Goal: Information Seeking & Learning: Learn about a topic

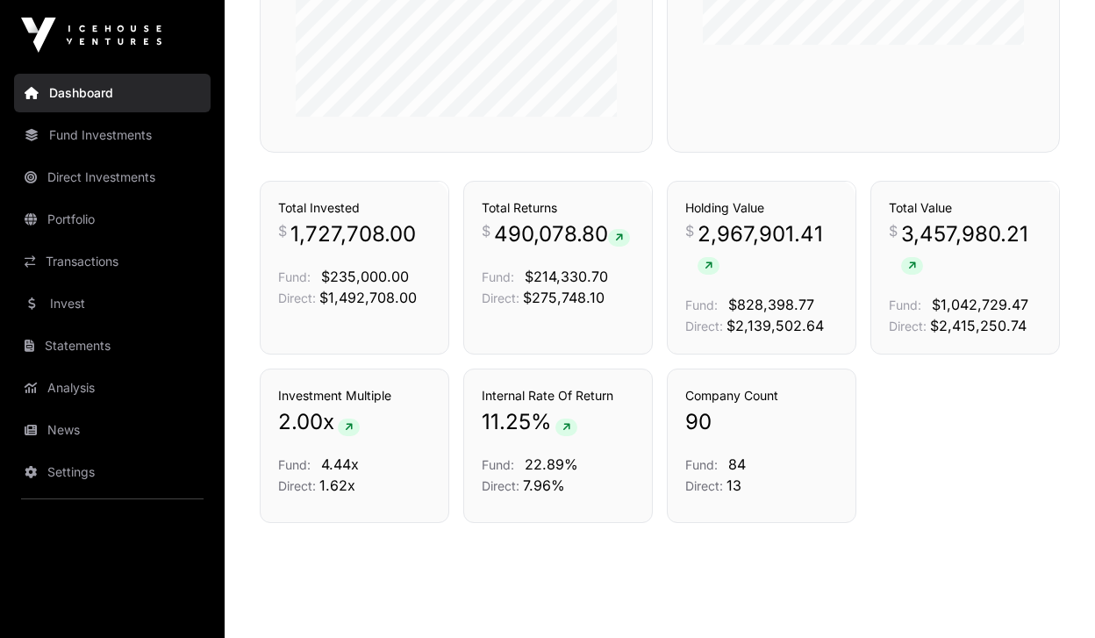
scroll to position [1146, 0]
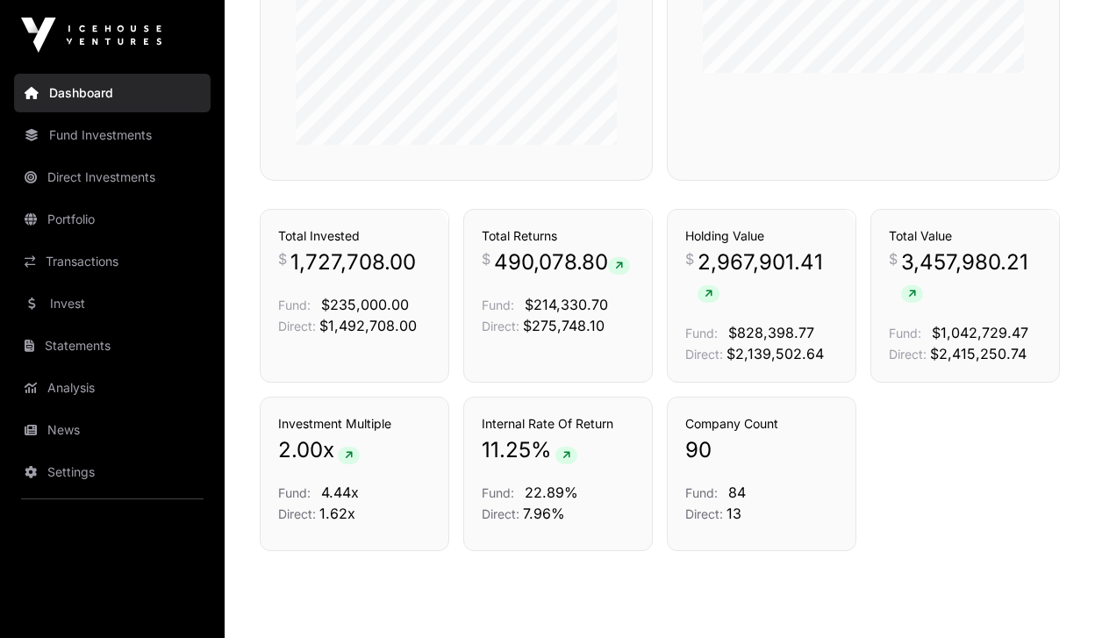
click at [94, 313] on link "Invest" at bounding box center [112, 303] width 196 height 39
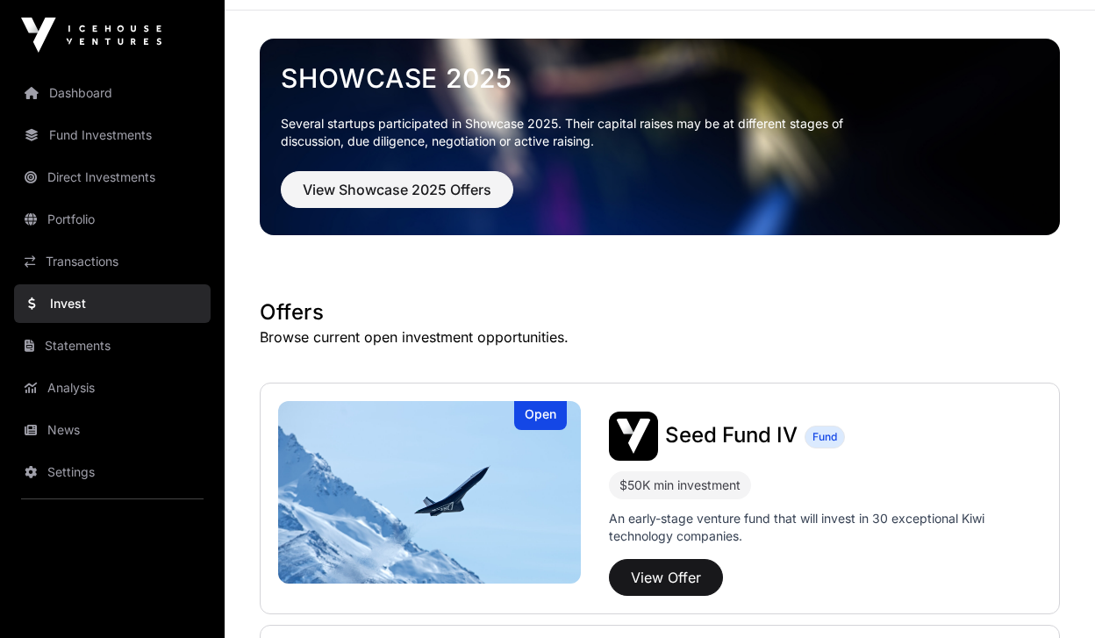
scroll to position [252, 0]
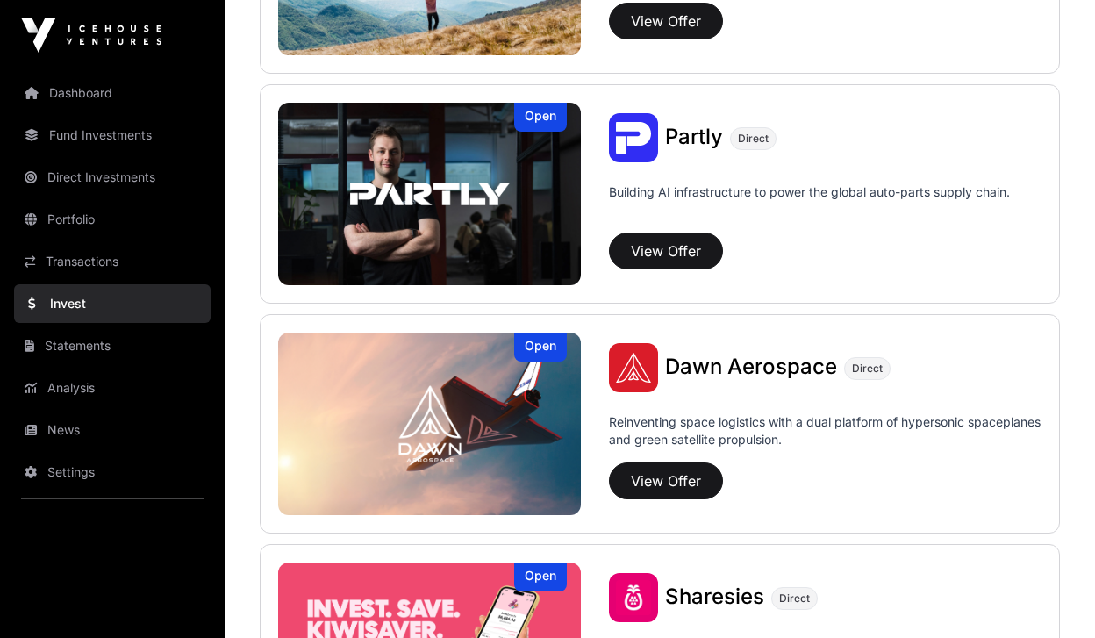
scroll to position [1113, 0]
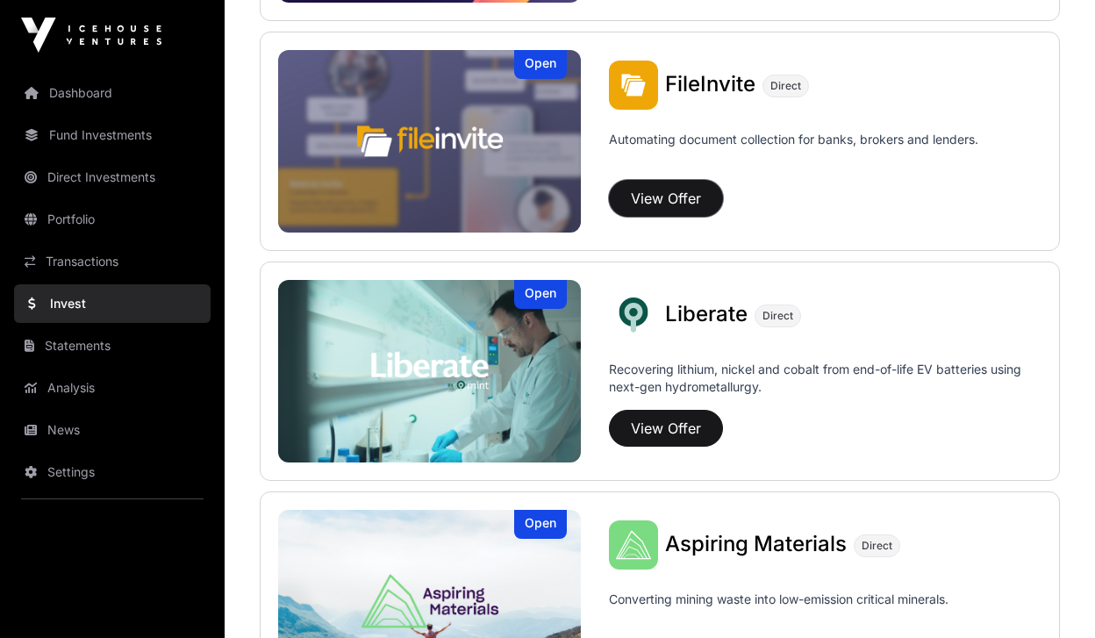
click at [673, 194] on button "View Offer" at bounding box center [666, 198] width 114 height 37
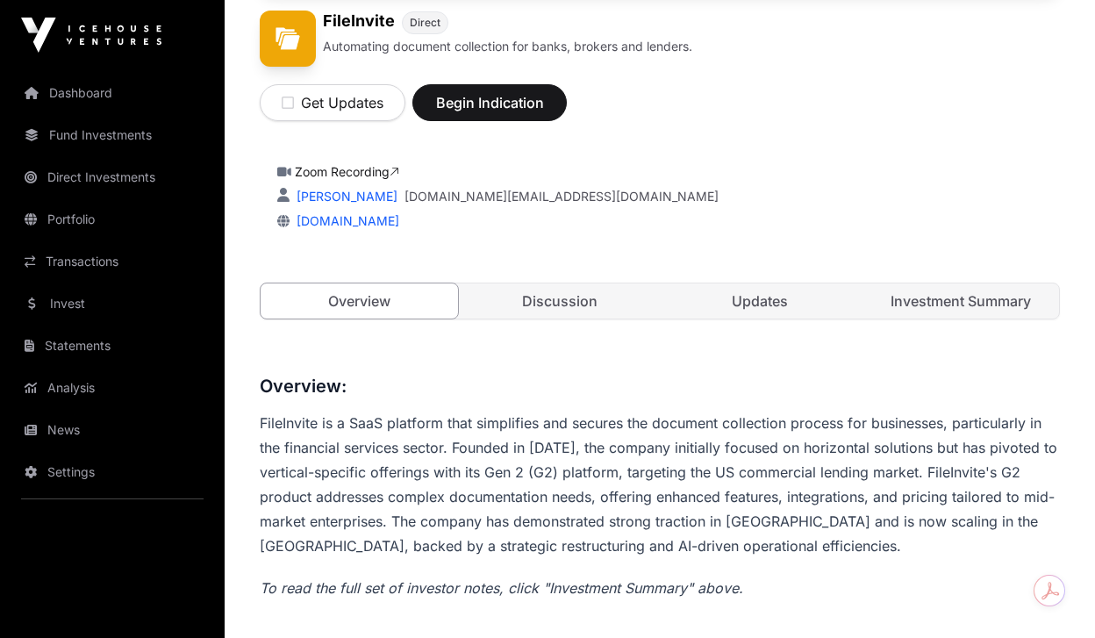
scroll to position [279, 0]
click at [900, 310] on link "Investment Summary" at bounding box center [960, 301] width 197 height 35
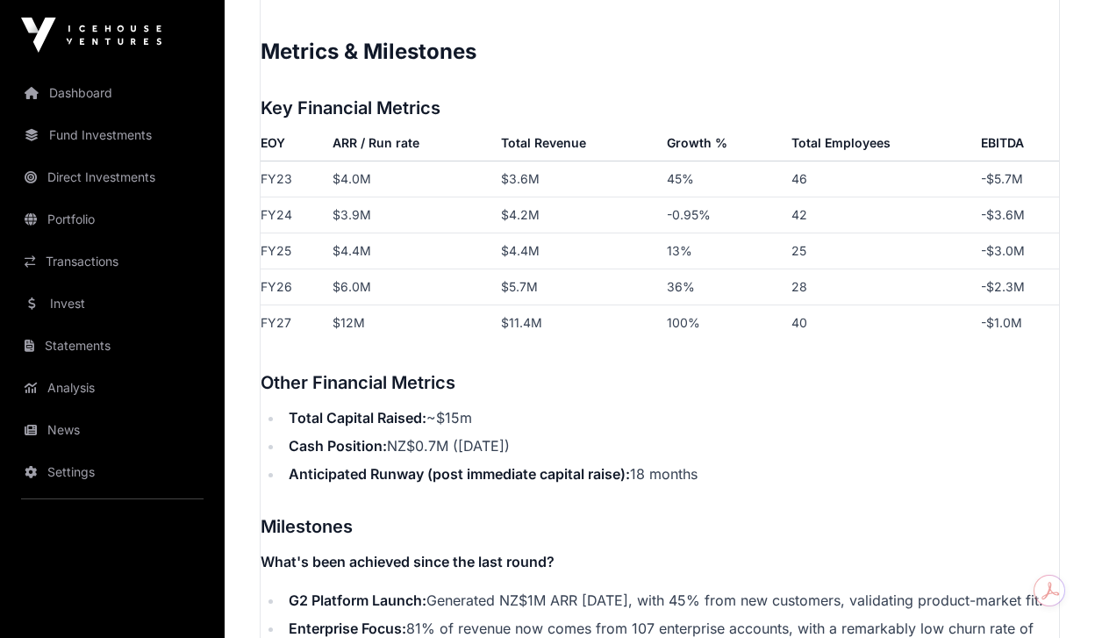
scroll to position [2186, 0]
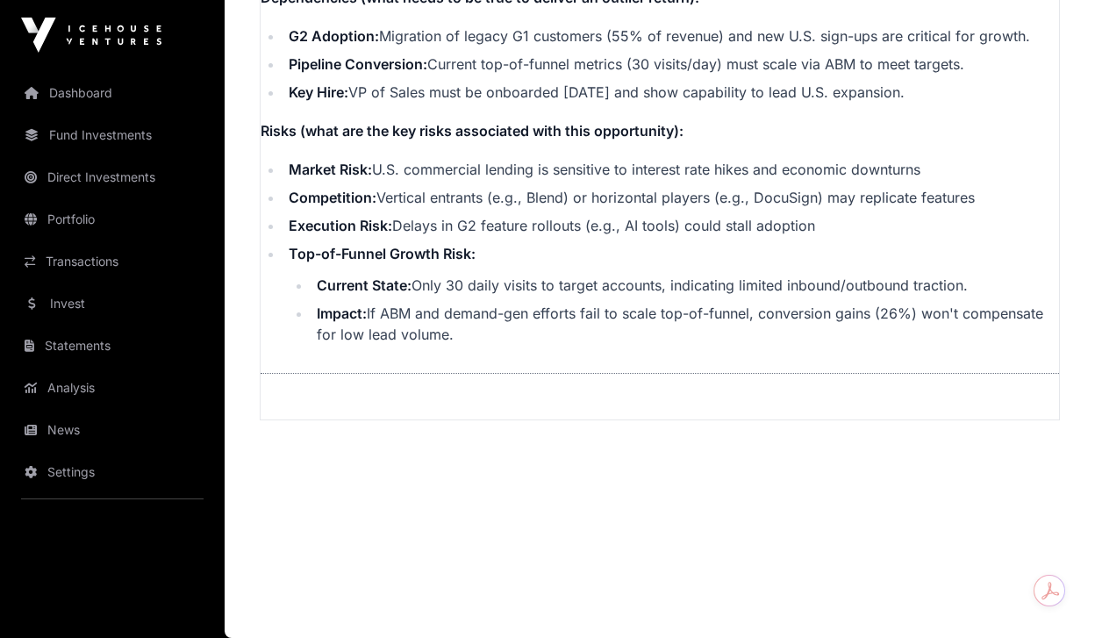
scroll to position [279, 0]
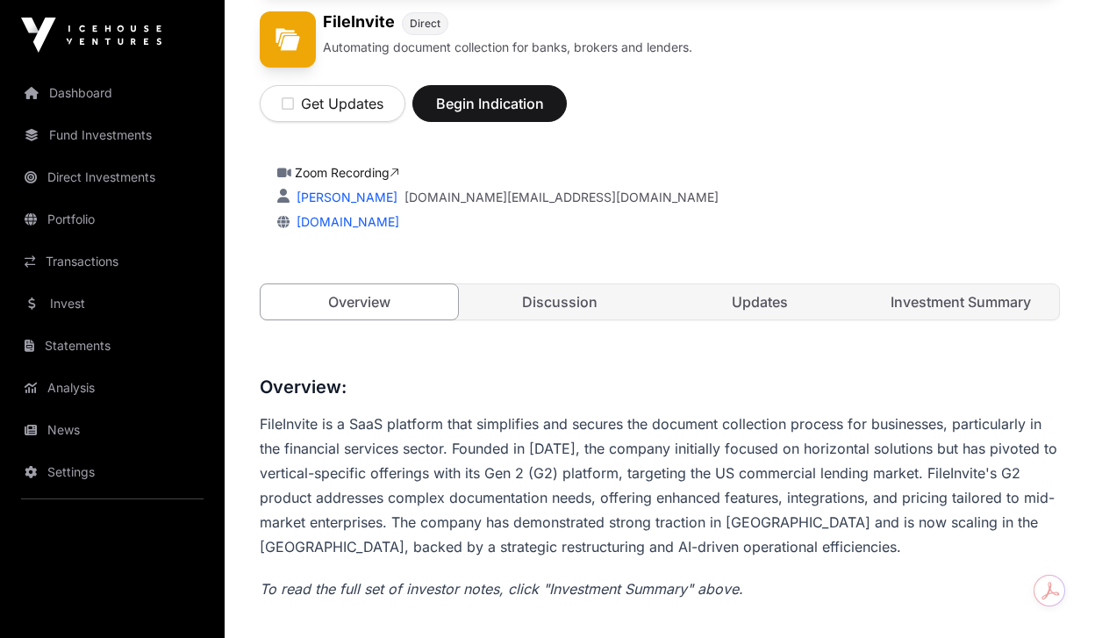
scroll to position [1113, 0]
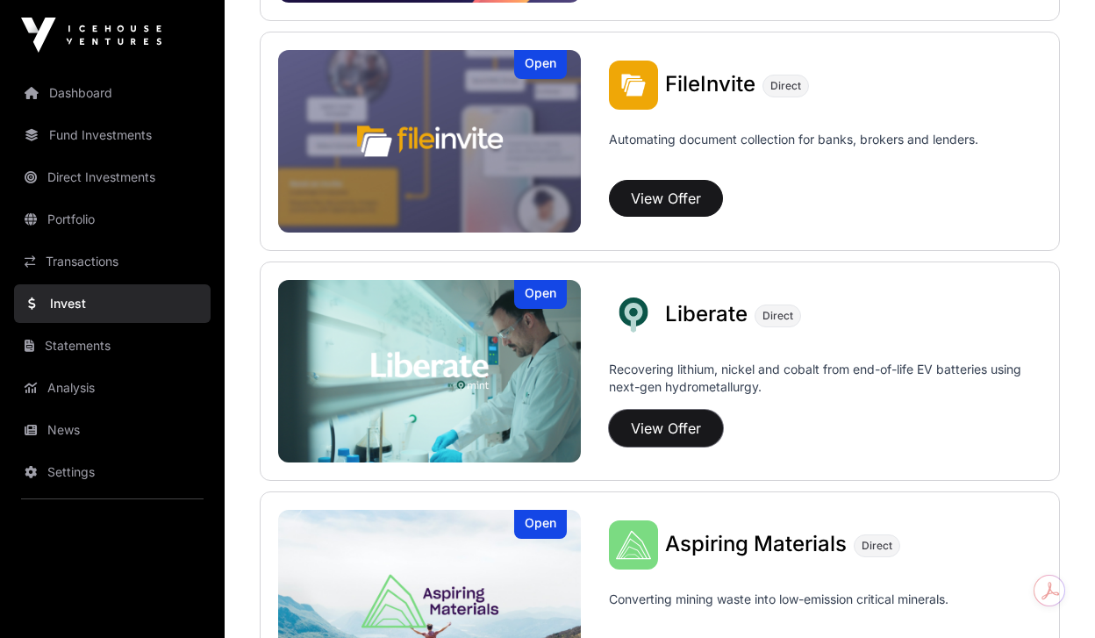
click at [687, 420] on button "View Offer" at bounding box center [666, 428] width 114 height 37
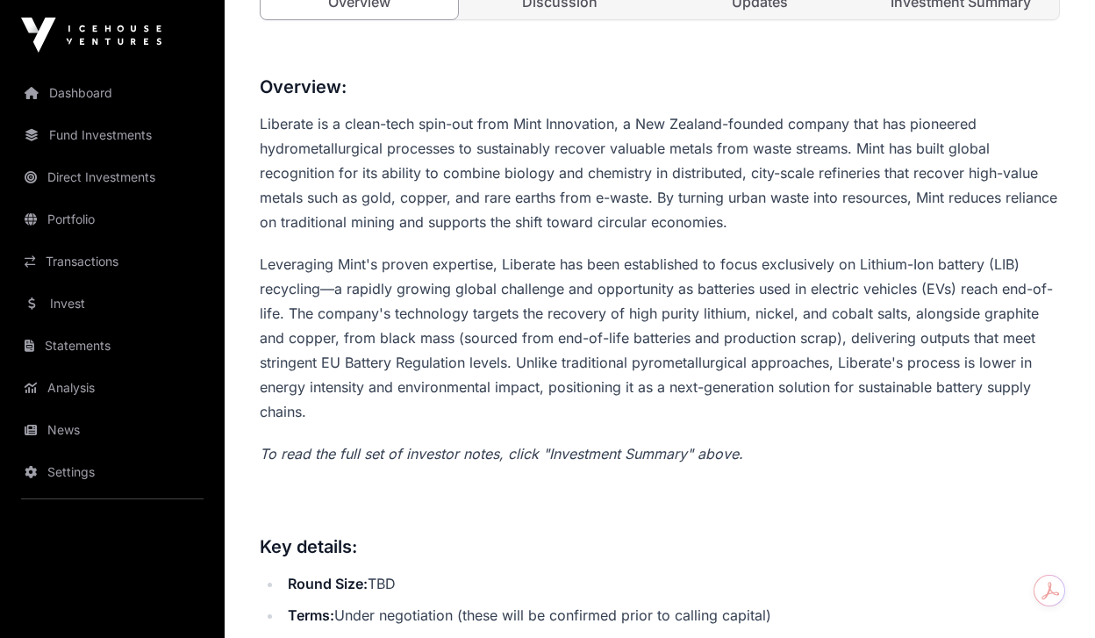
scroll to position [553, 0]
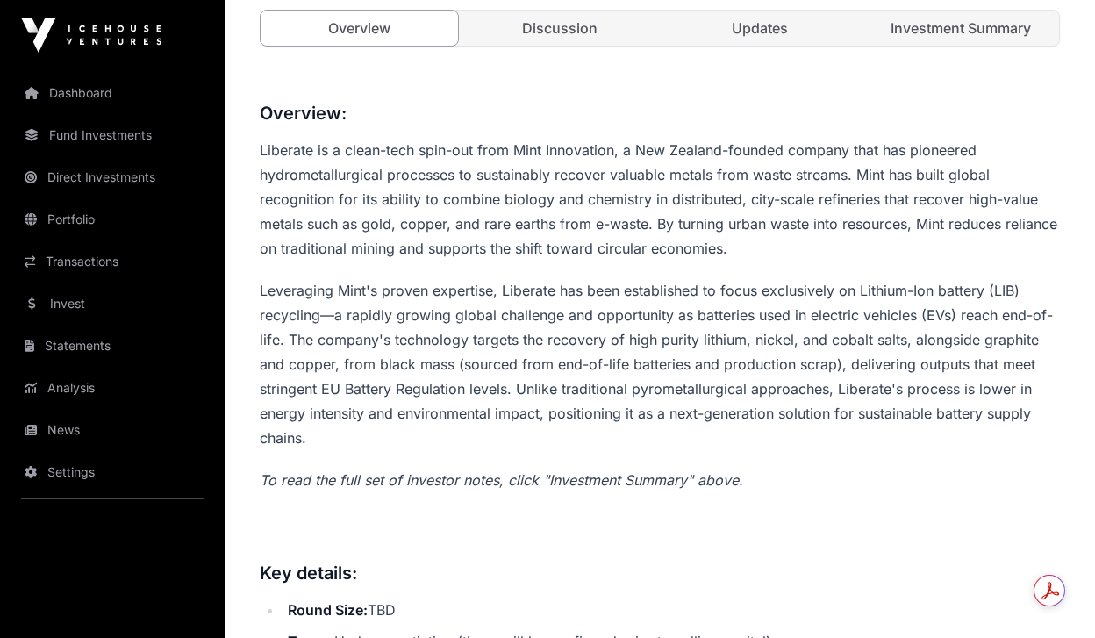
click at [984, 39] on link "Investment Summary" at bounding box center [960, 28] width 197 height 35
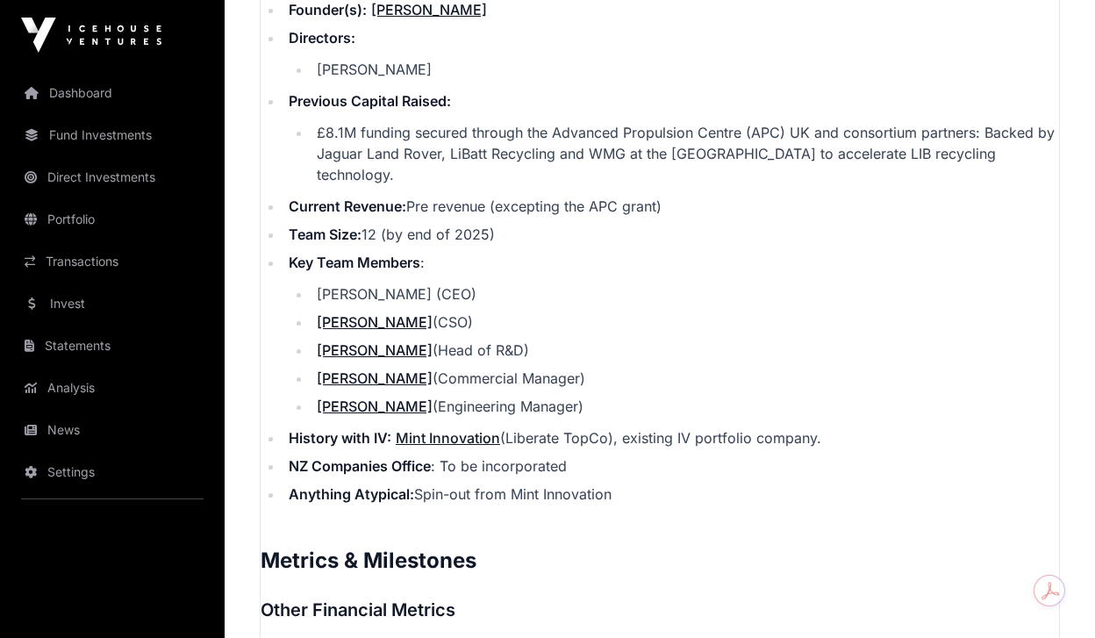
scroll to position [3186, 0]
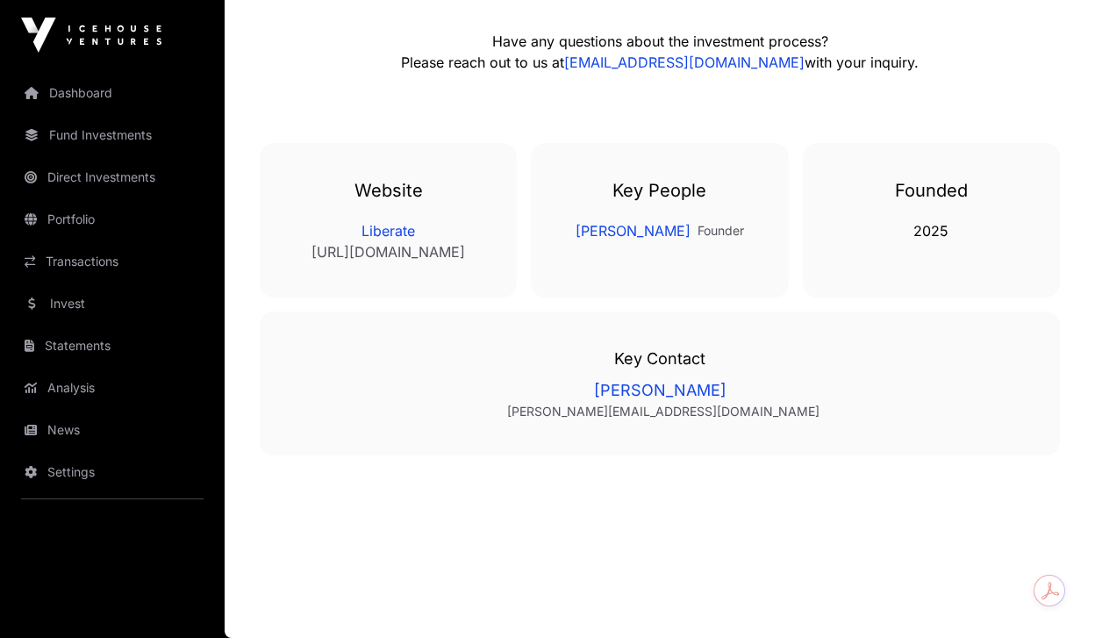
scroll to position [553, 0]
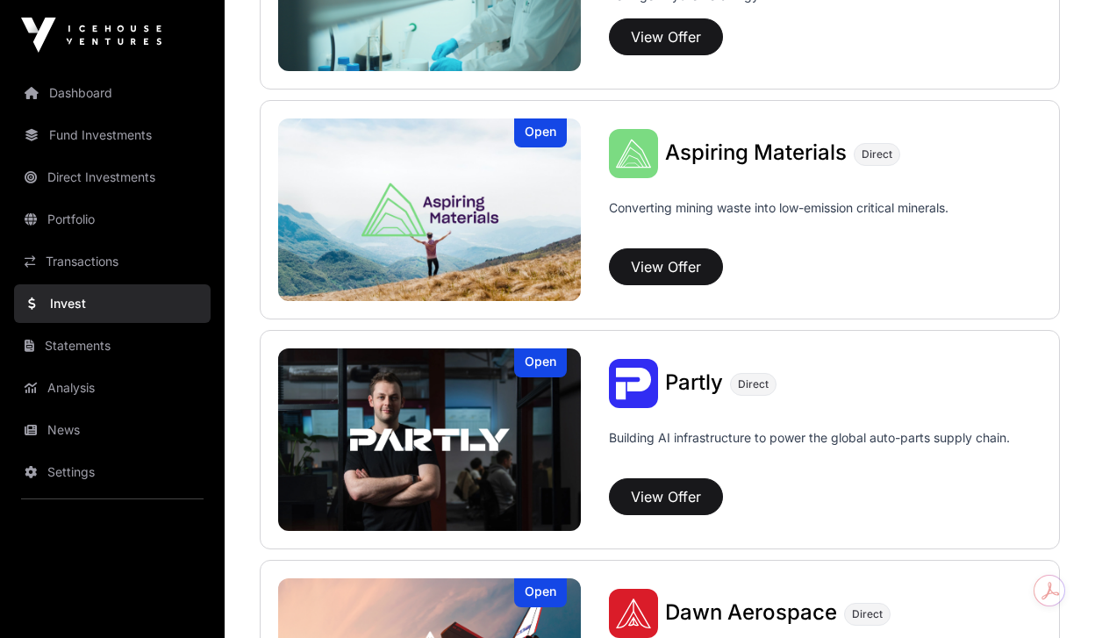
scroll to position [1523, 0]
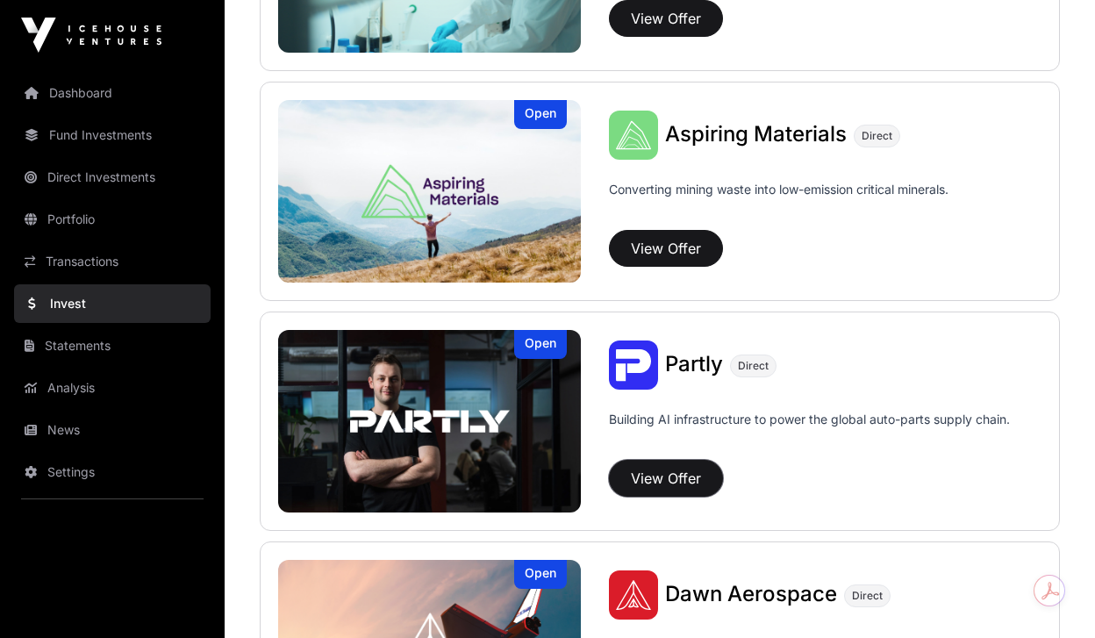
click at [658, 478] on button "View Offer" at bounding box center [666, 478] width 114 height 37
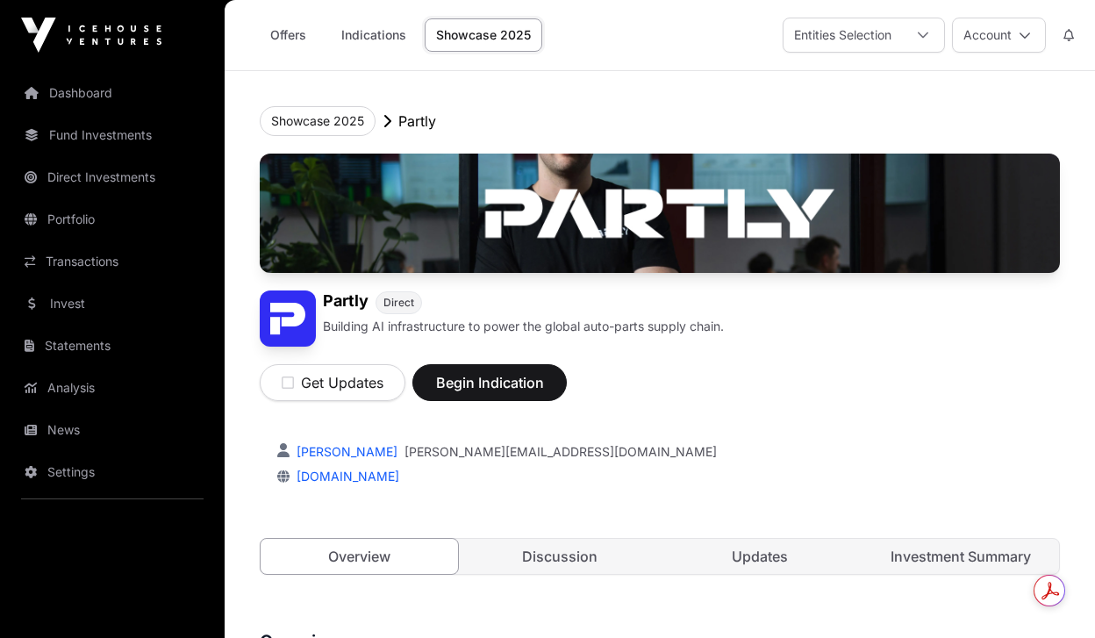
click at [912, 553] on link "Investment Summary" at bounding box center [960, 556] width 197 height 35
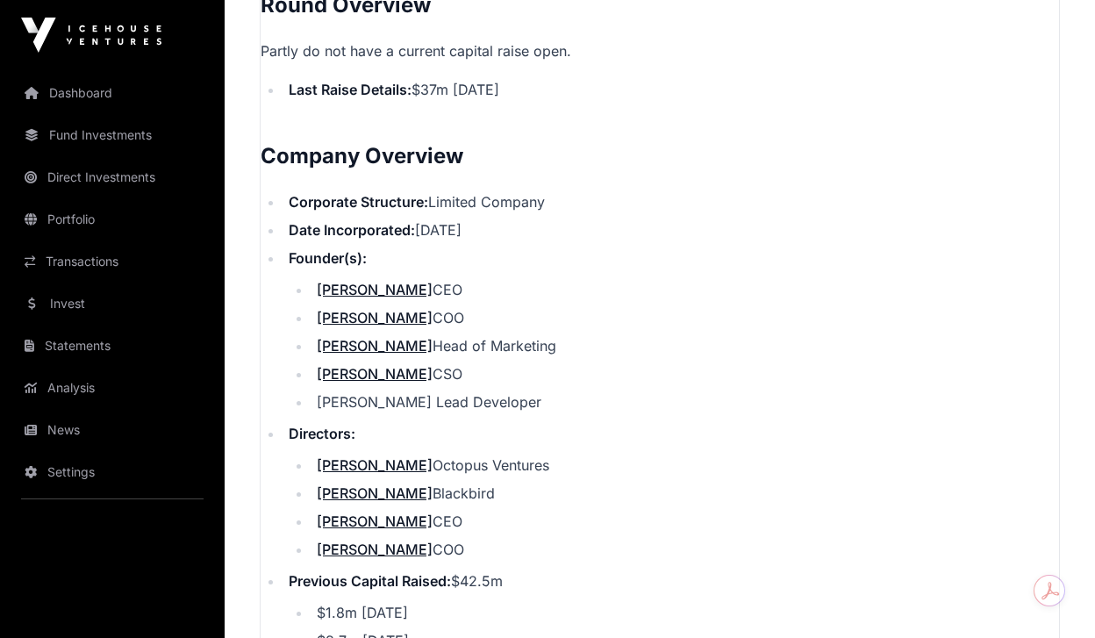
scroll to position [1756, 0]
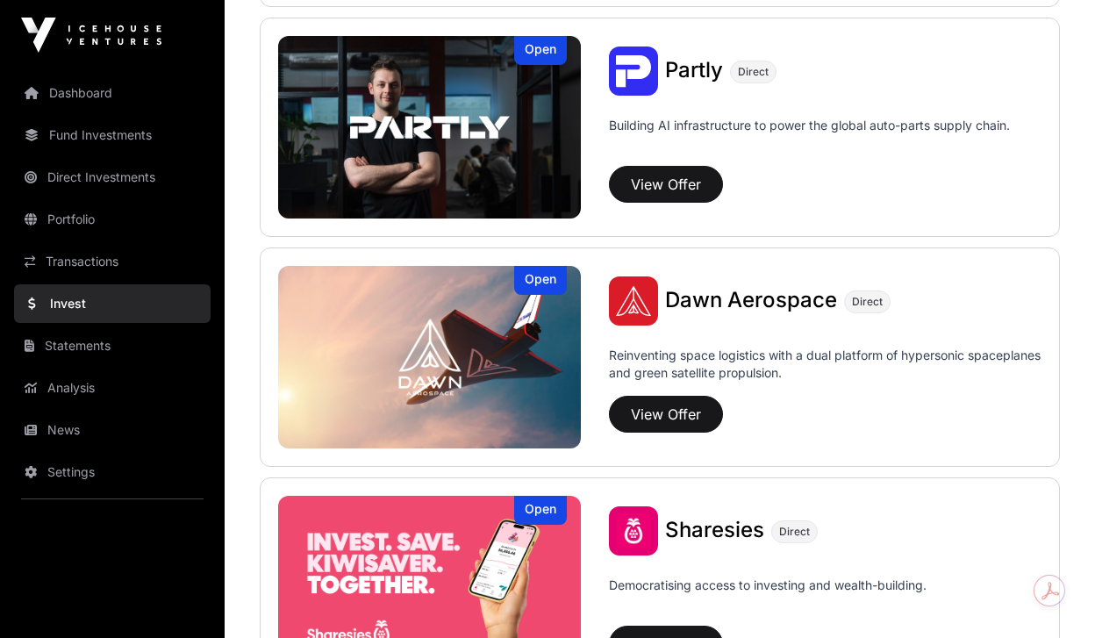
scroll to position [1850, 0]
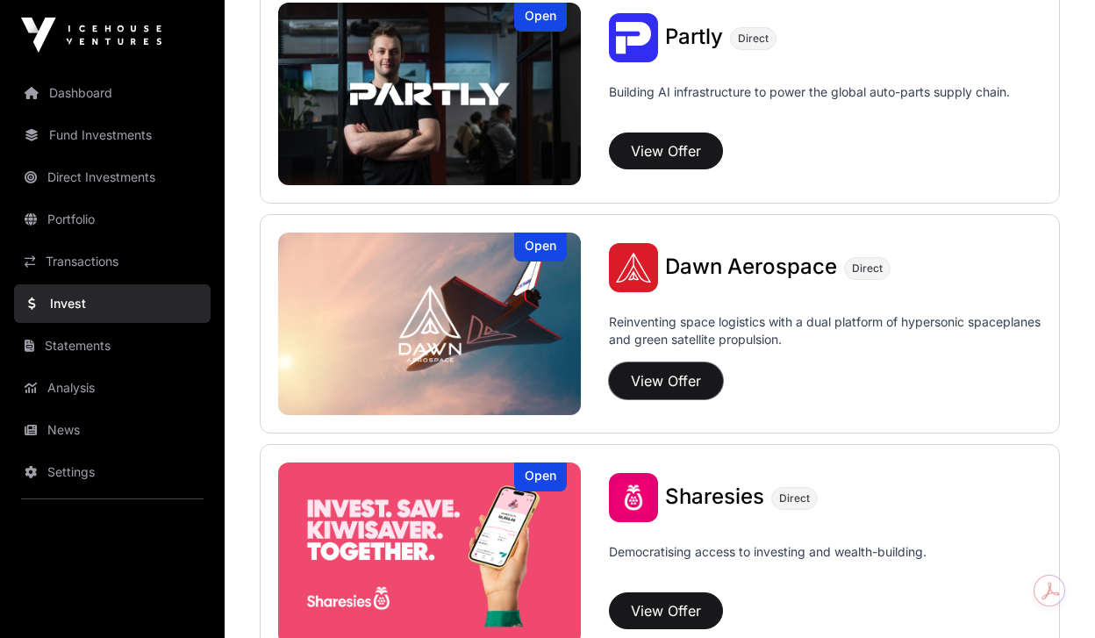
click at [668, 389] on button "View Offer" at bounding box center [666, 380] width 114 height 37
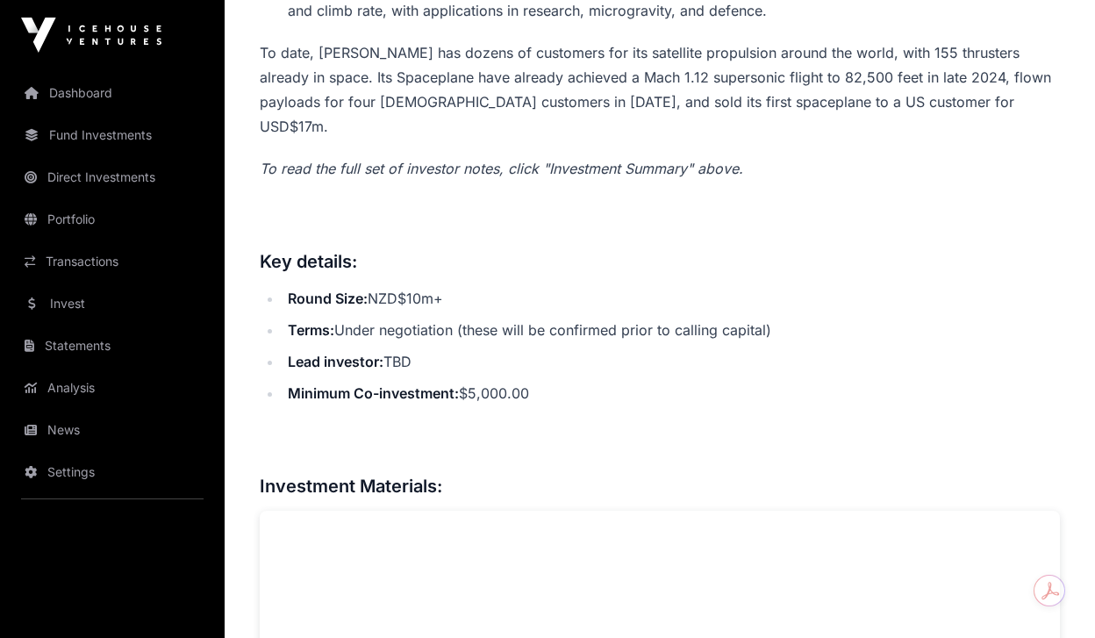
scroll to position [975, 0]
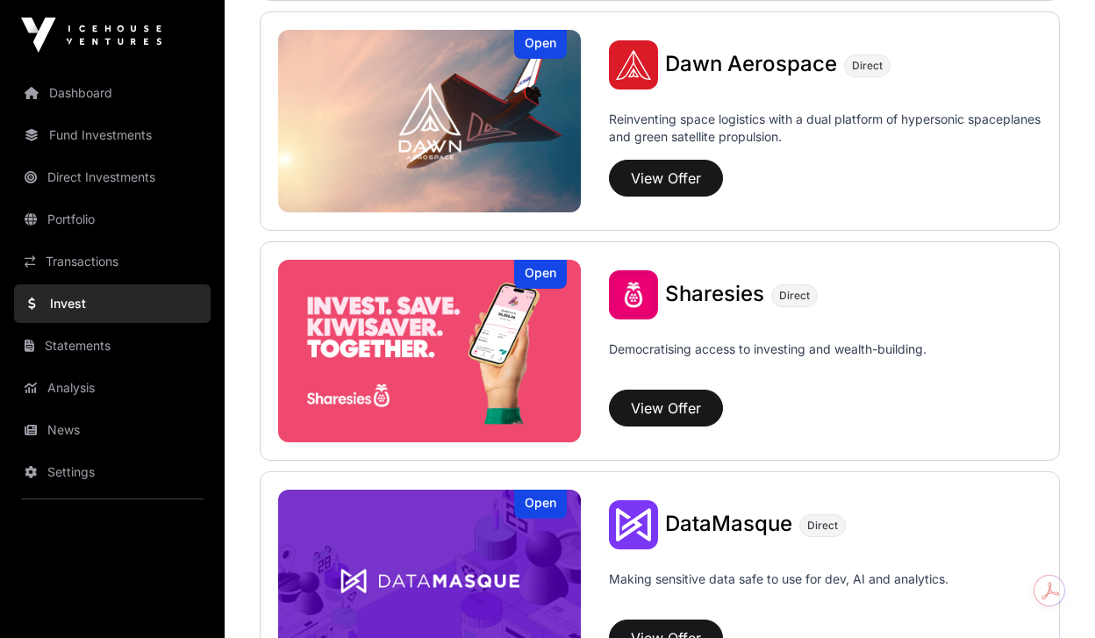
scroll to position [2057, 0]
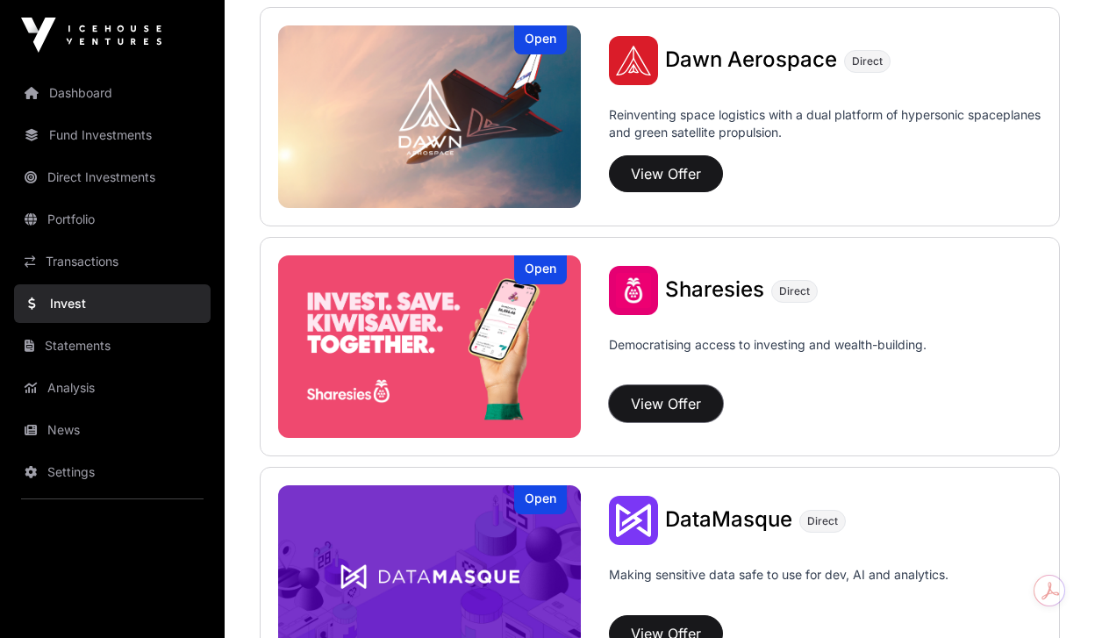
click at [668, 396] on button "View Offer" at bounding box center [666, 403] width 114 height 37
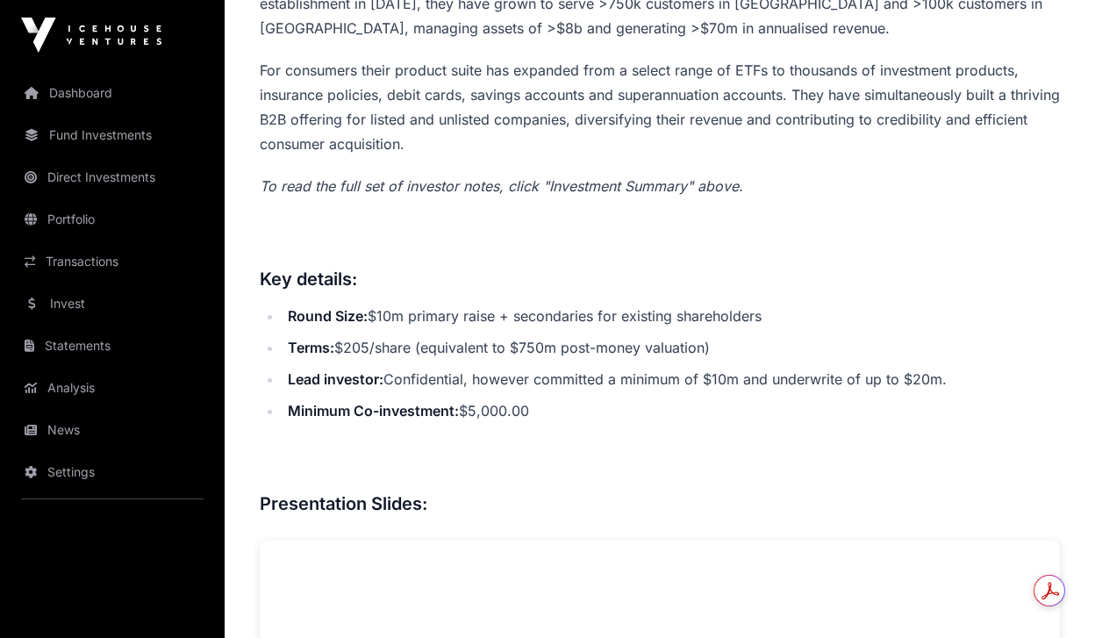
scroll to position [722, 0]
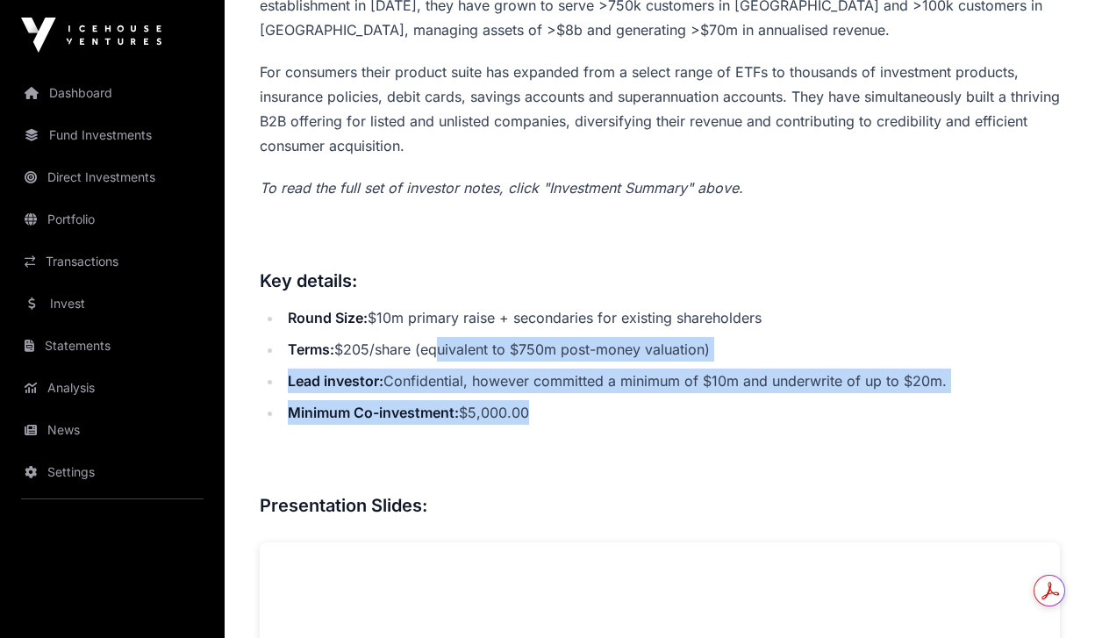
drag, startPoint x: 531, startPoint y: 415, endPoint x: 439, endPoint y: 356, distance: 109.2
click at [439, 356] on ul "Round Size: $10m primary raise + secondaries for existing shareholders Terms: $…" at bounding box center [660, 364] width 800 height 119
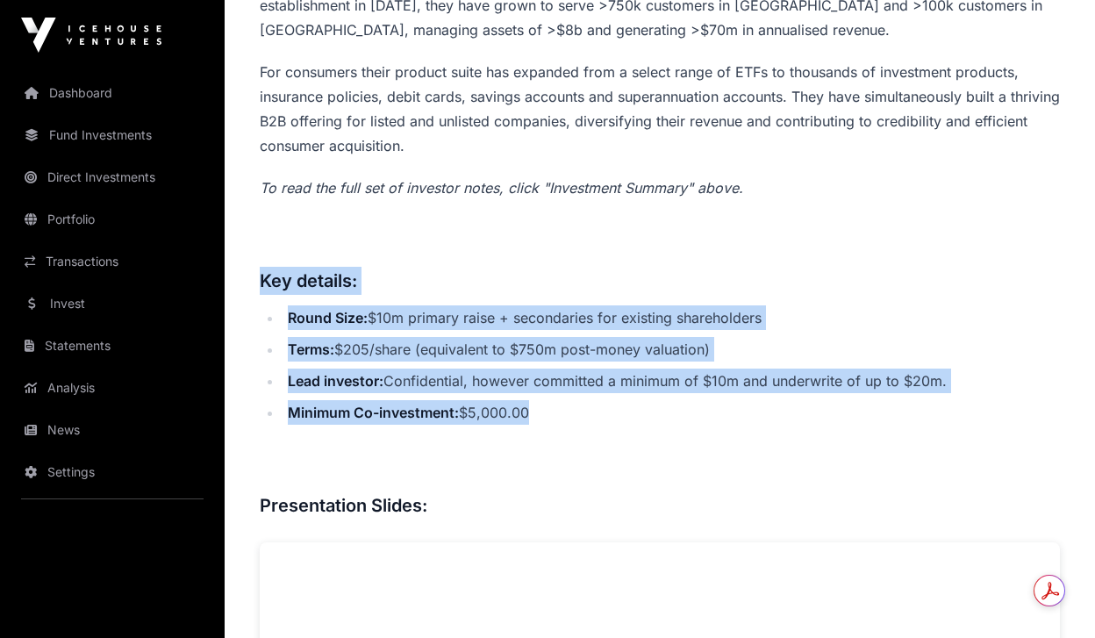
drag, startPoint x: 260, startPoint y: 280, endPoint x: 563, endPoint y: 405, distance: 327.5
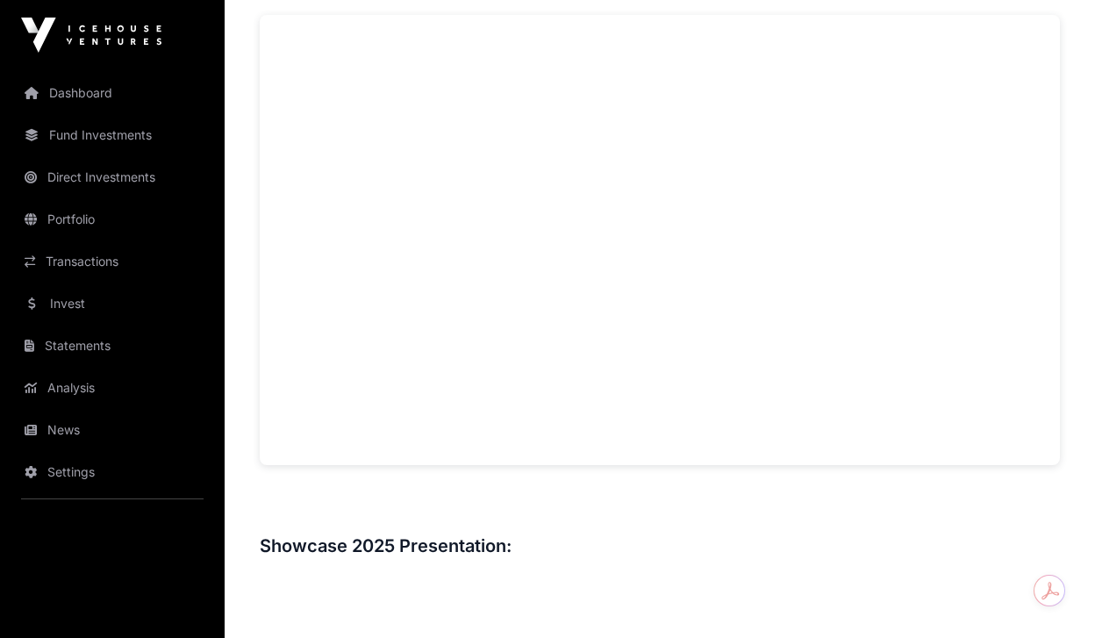
scroll to position [1252, 0]
click at [944, 499] on h3 at bounding box center [660, 503] width 800 height 28
click at [1054, 514] on h3 at bounding box center [660, 521] width 800 height 28
click at [989, 538] on div "Overview: Sharesies is a fintech platform aspiring to be at the heart of wealth…" at bounding box center [660, 287] width 800 height 1740
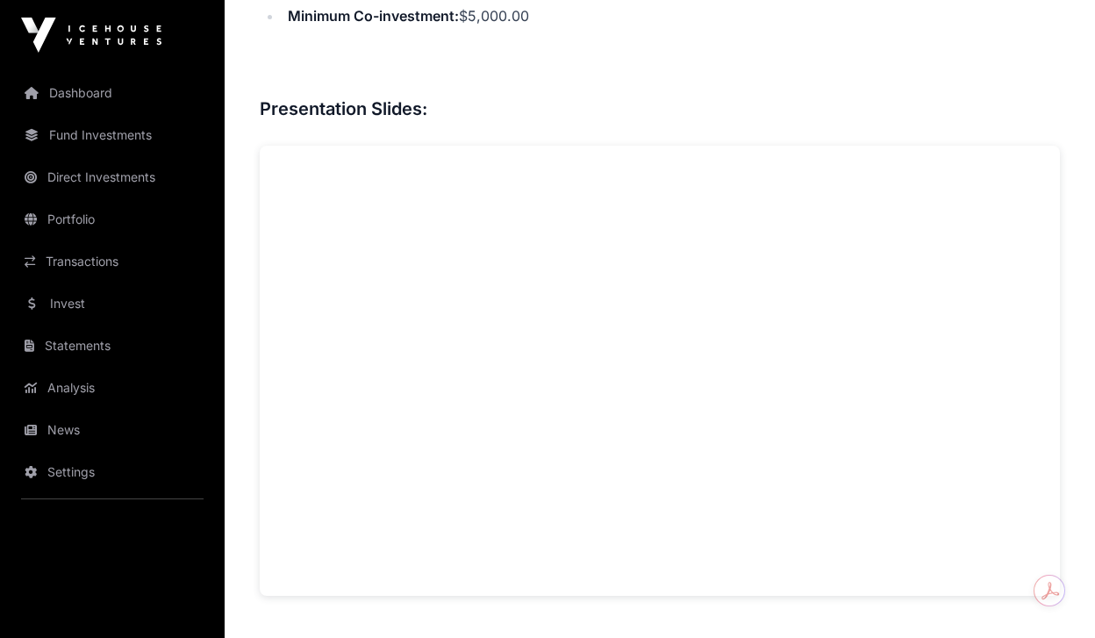
scroll to position [1143, 0]
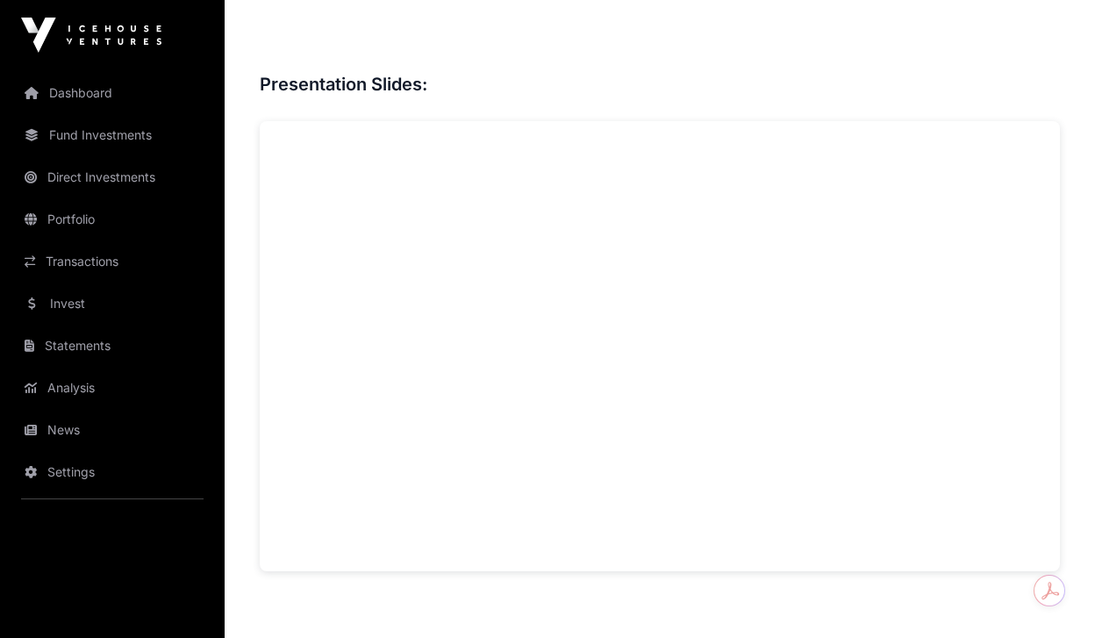
click at [115, 312] on link "Invest" at bounding box center [112, 303] width 196 height 39
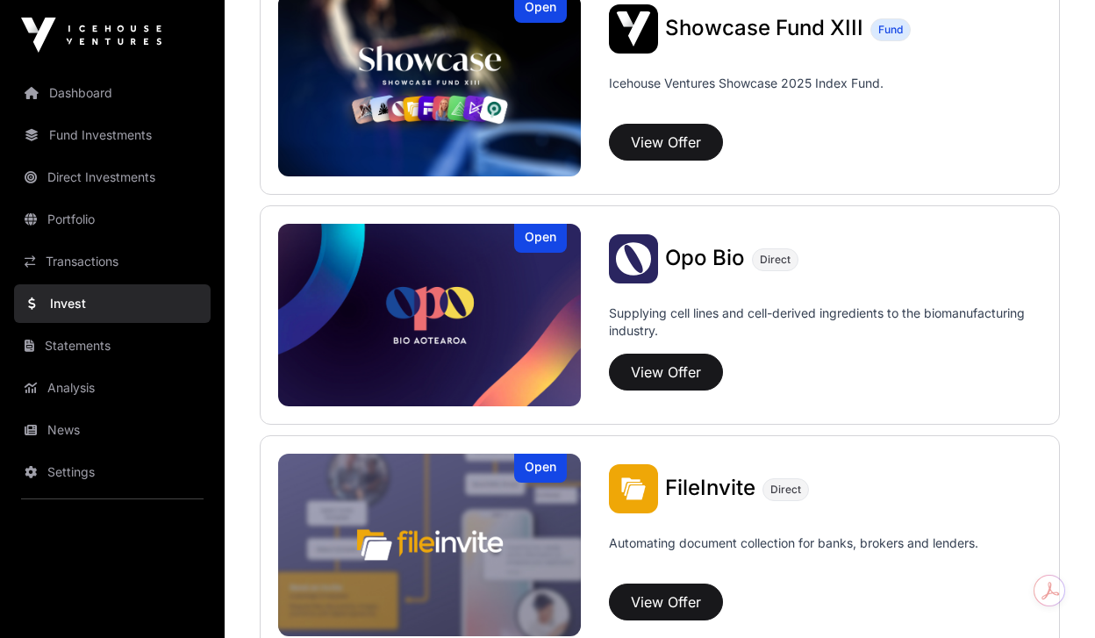
scroll to position [735, 0]
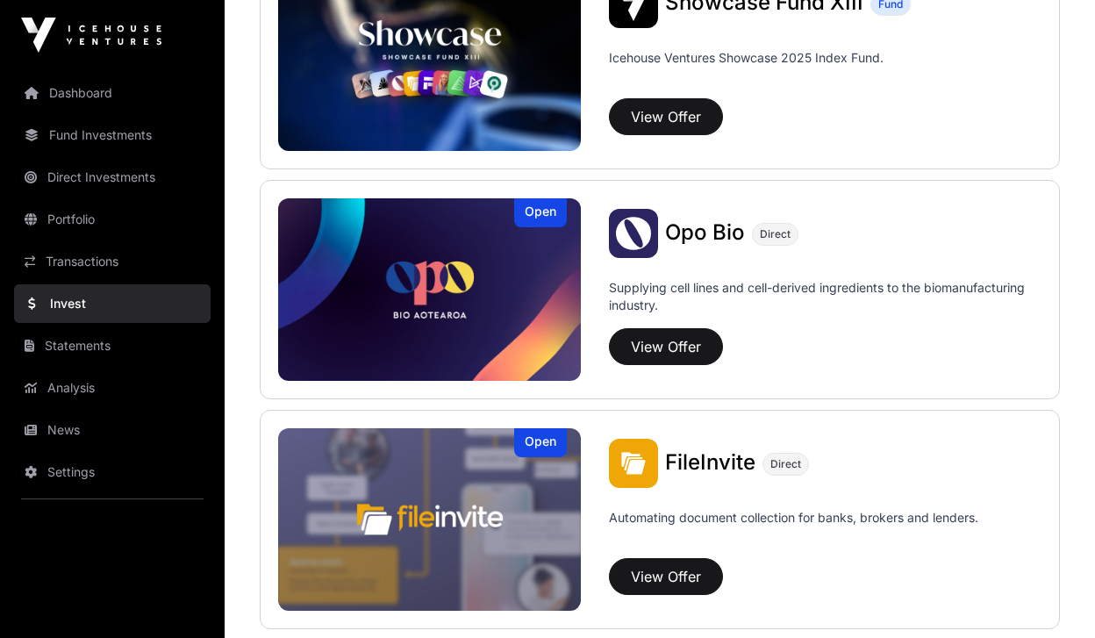
click at [480, 285] on img at bounding box center [429, 289] width 303 height 182
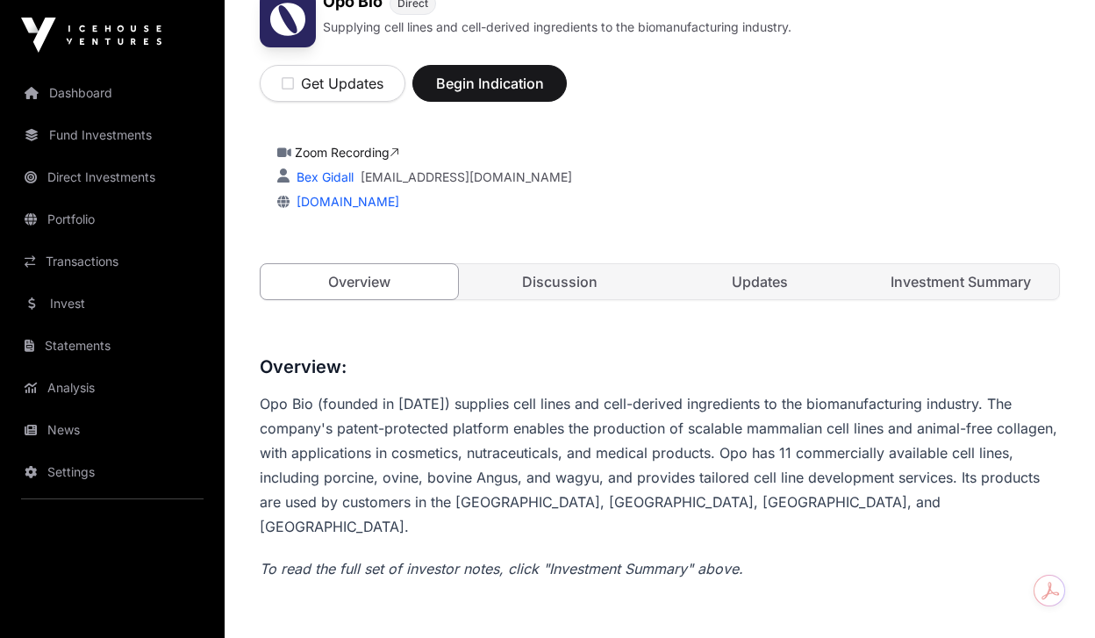
scroll to position [298, 0]
click at [993, 288] on link "Investment Summary" at bounding box center [960, 282] width 197 height 35
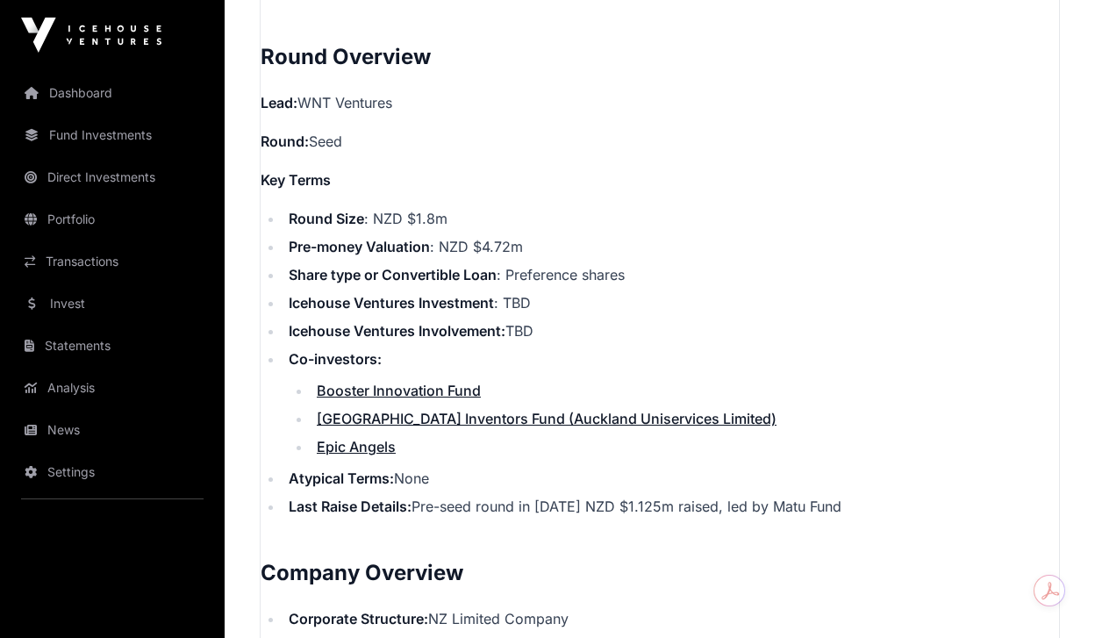
scroll to position [1363, 0]
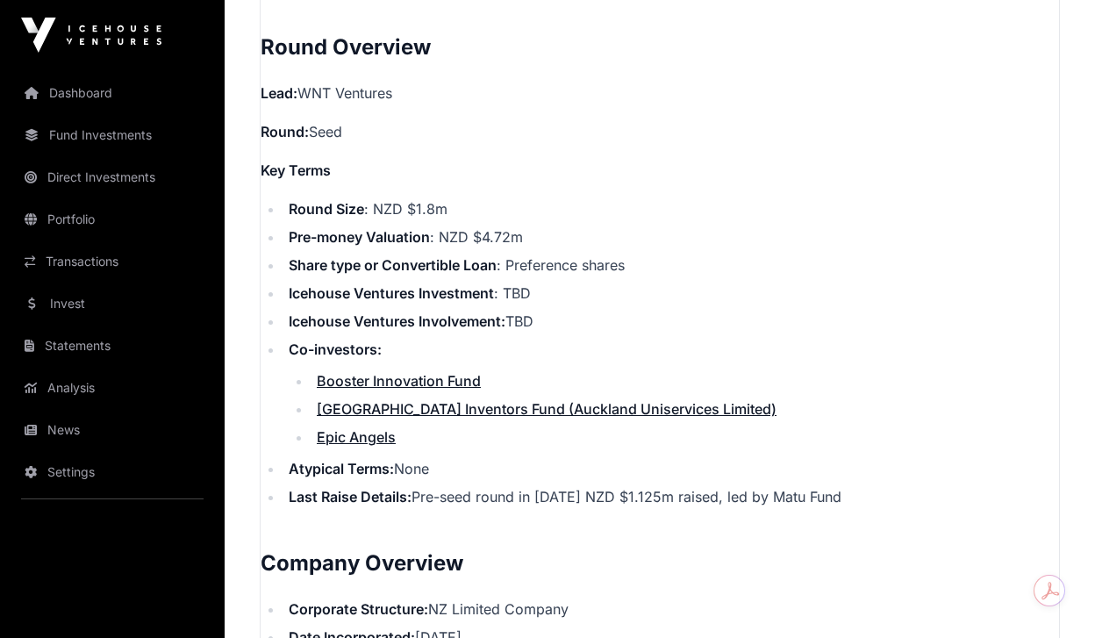
click at [378, 428] on link "Epic Angels" at bounding box center [356, 437] width 79 height 18
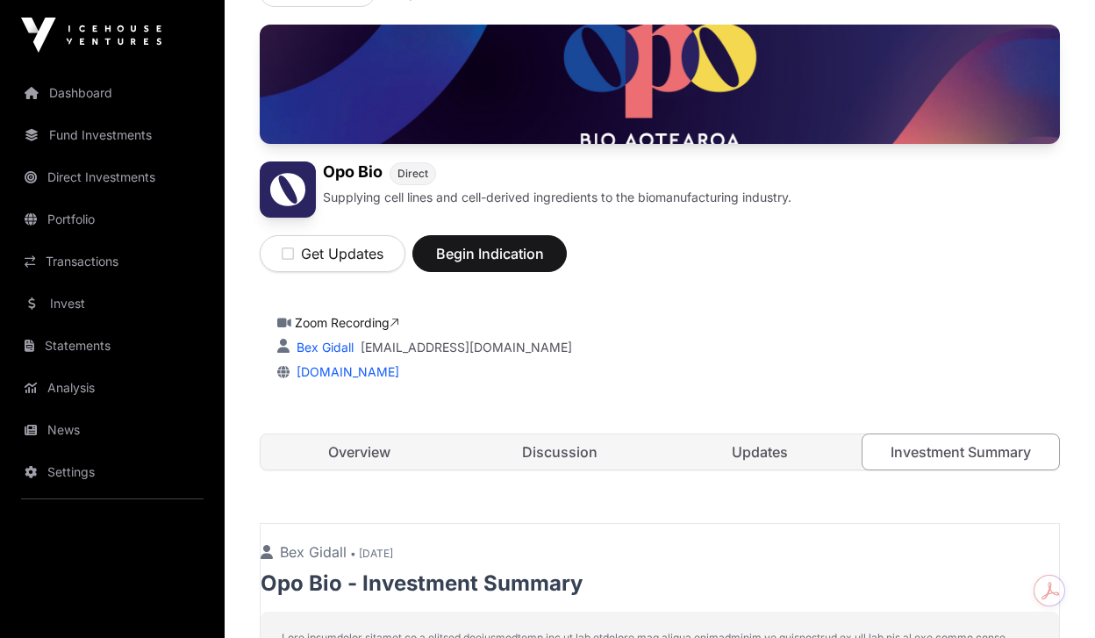
scroll to position [367, 0]
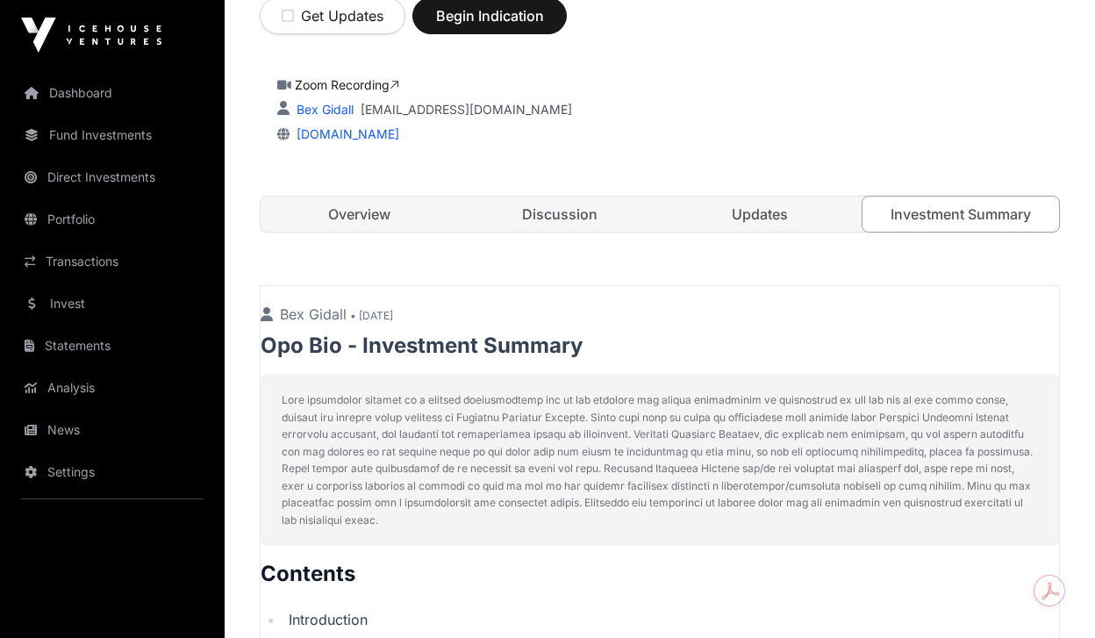
click at [351, 139] on link "[DOMAIN_NAME]" at bounding box center [344, 133] width 110 height 15
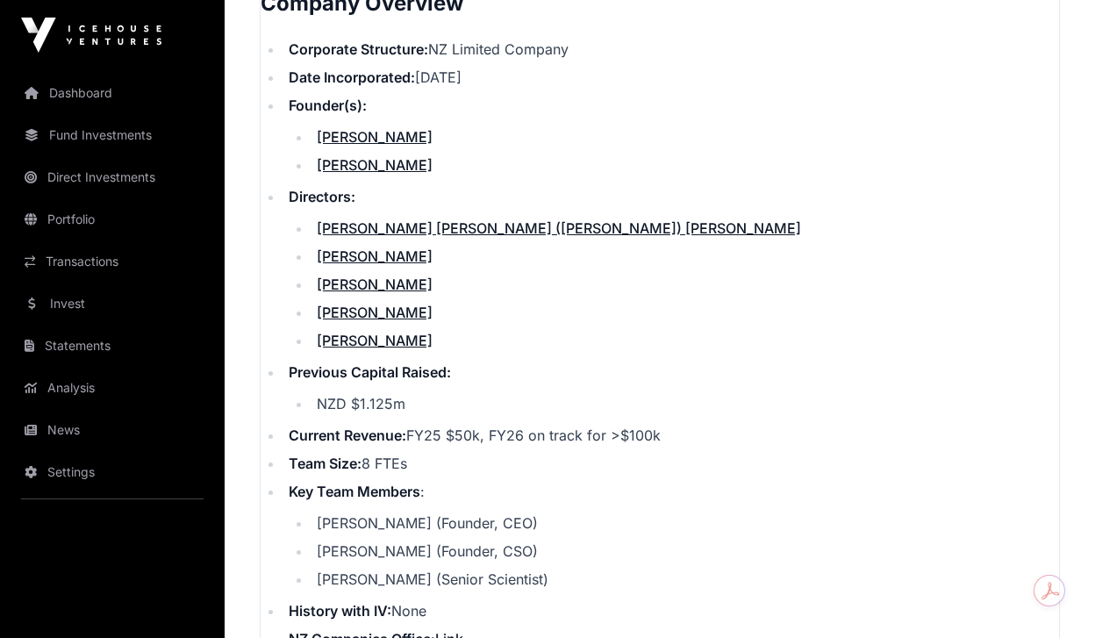
scroll to position [1950, 0]
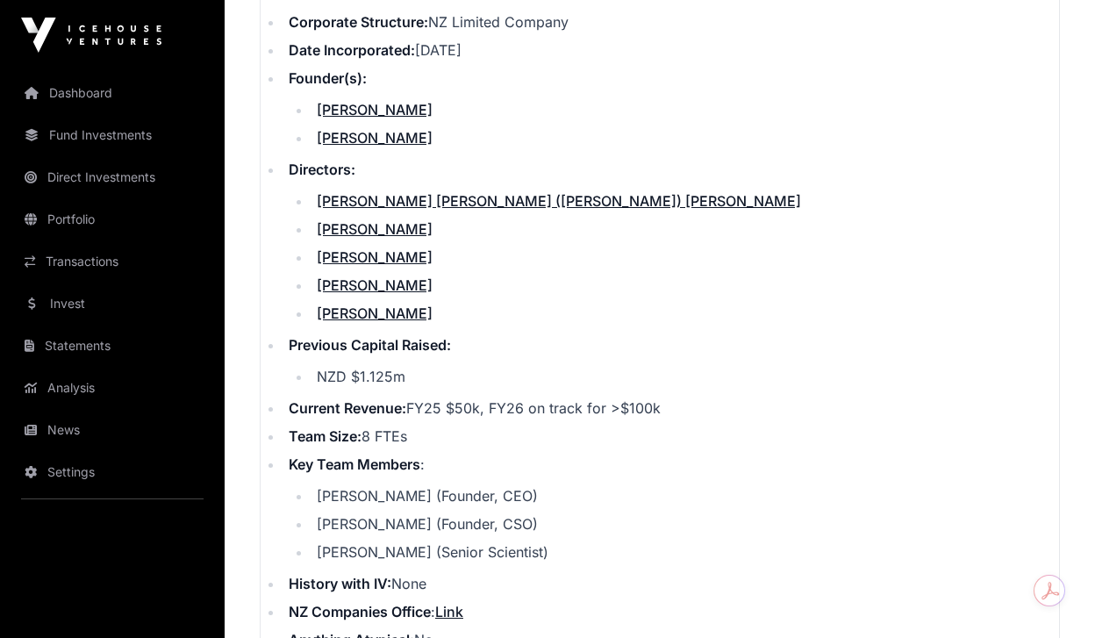
click at [361, 101] on link "[PERSON_NAME]" at bounding box center [375, 110] width 116 height 18
